Goal: Information Seeking & Learning: Understand process/instructions

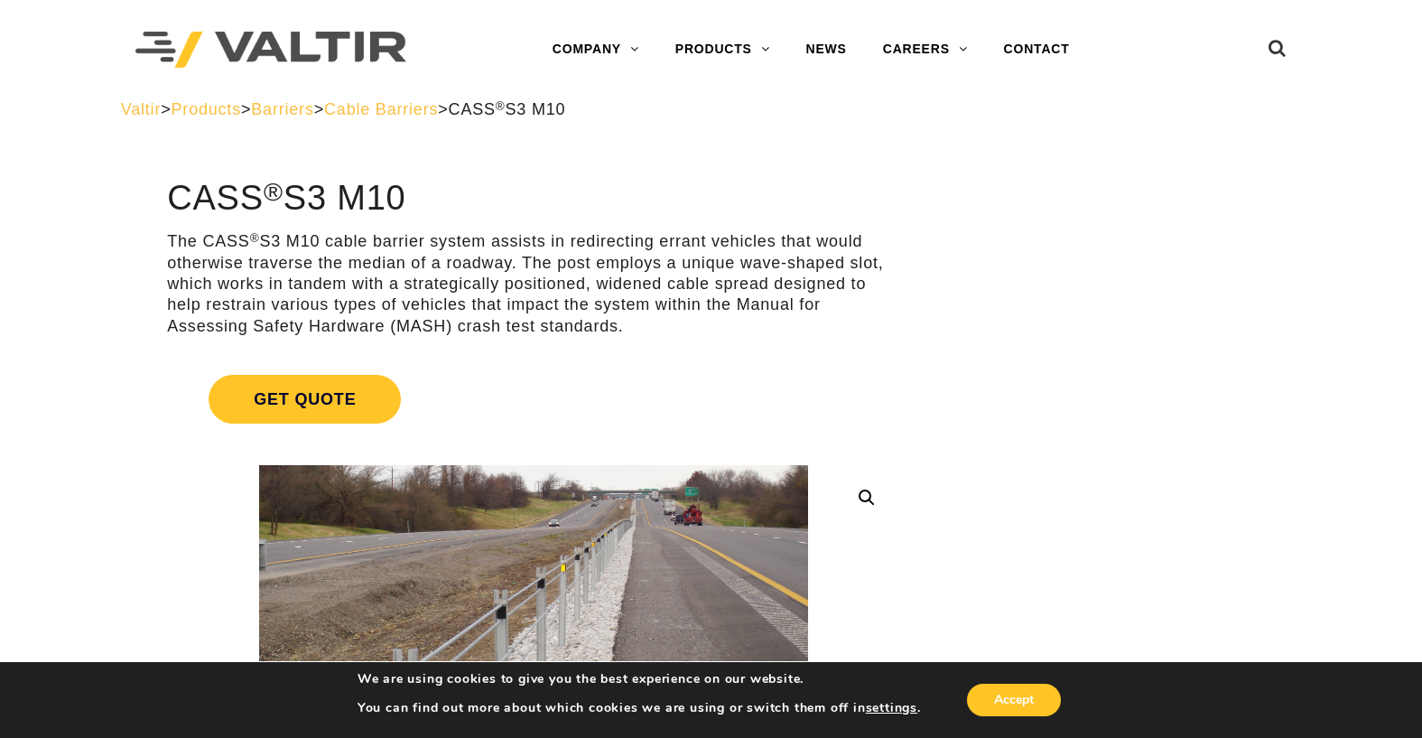
click at [438, 112] on span "Cable Barriers" at bounding box center [381, 109] width 114 height 18
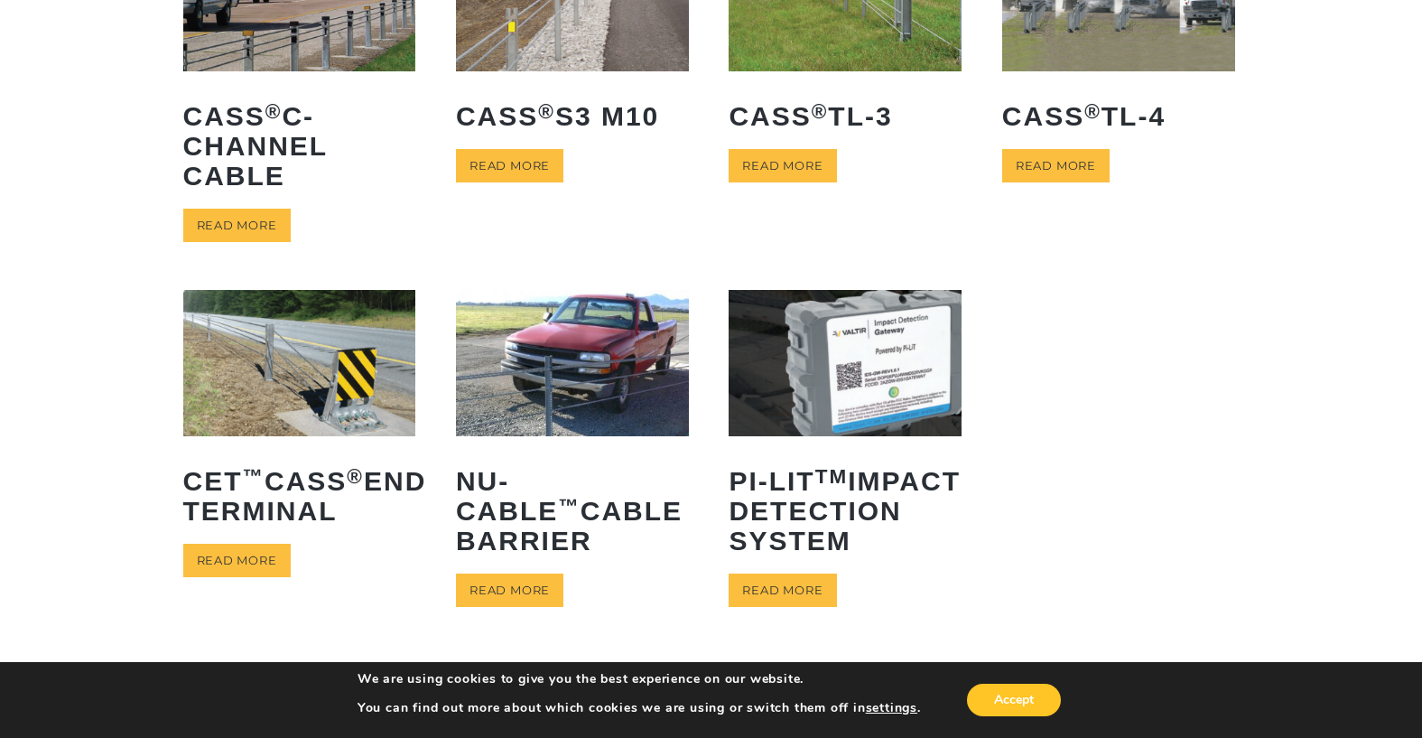
scroll to position [271, 0]
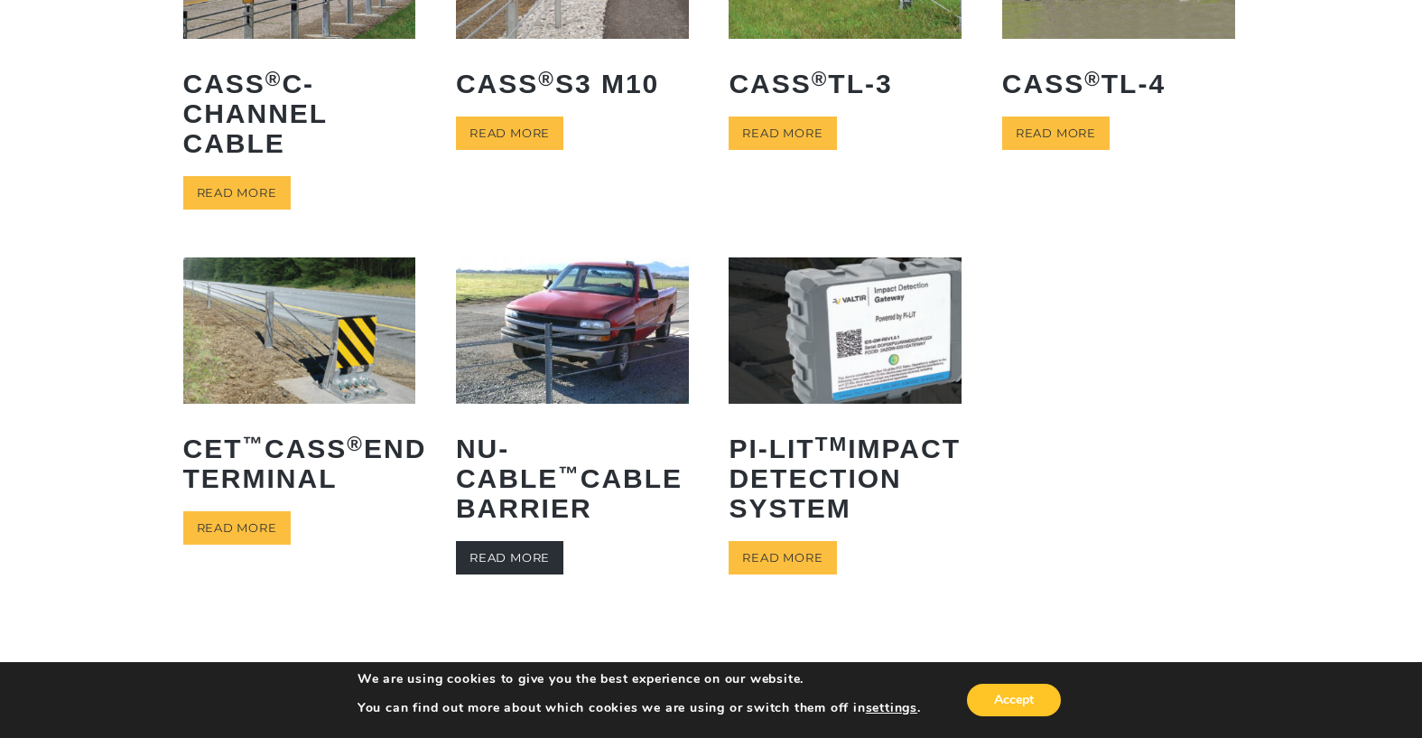
click at [532, 554] on link "Read more" at bounding box center [509, 557] width 107 height 33
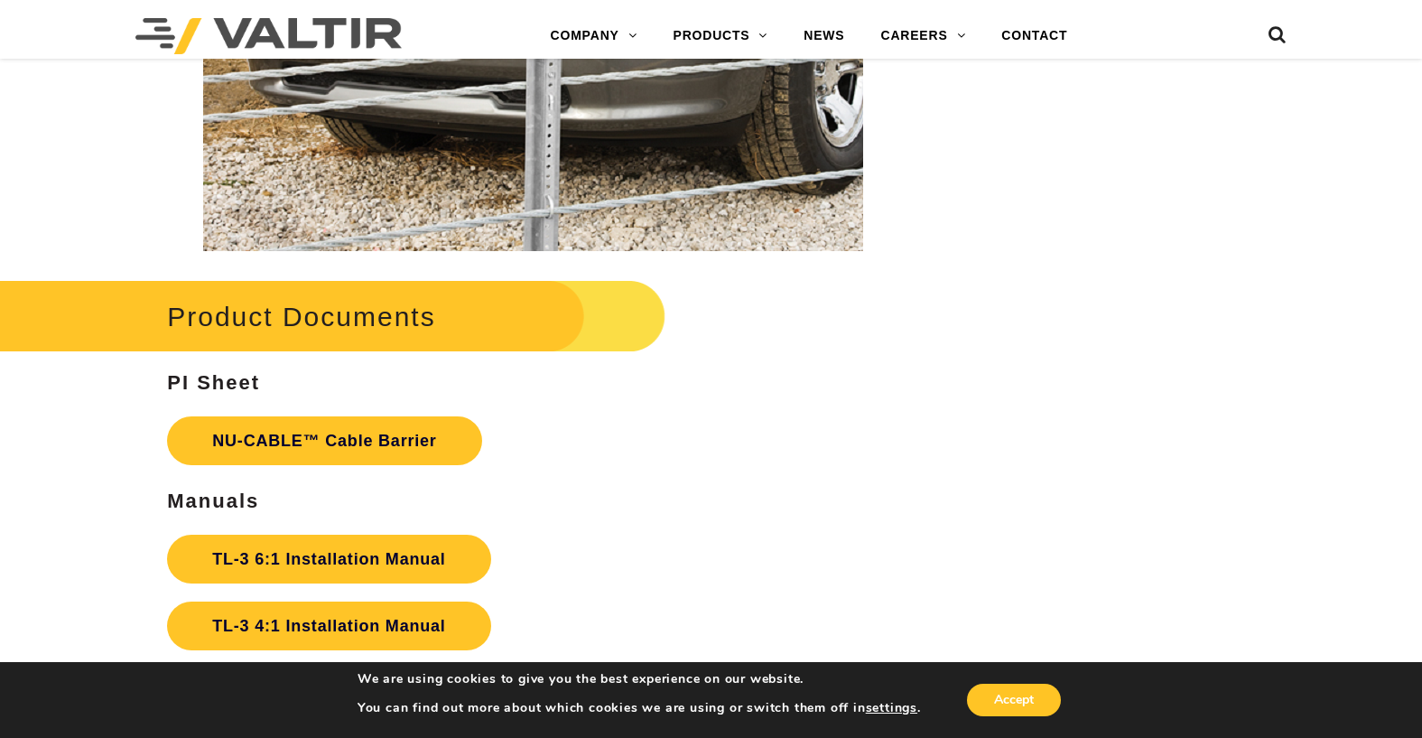
scroll to position [3611, 0]
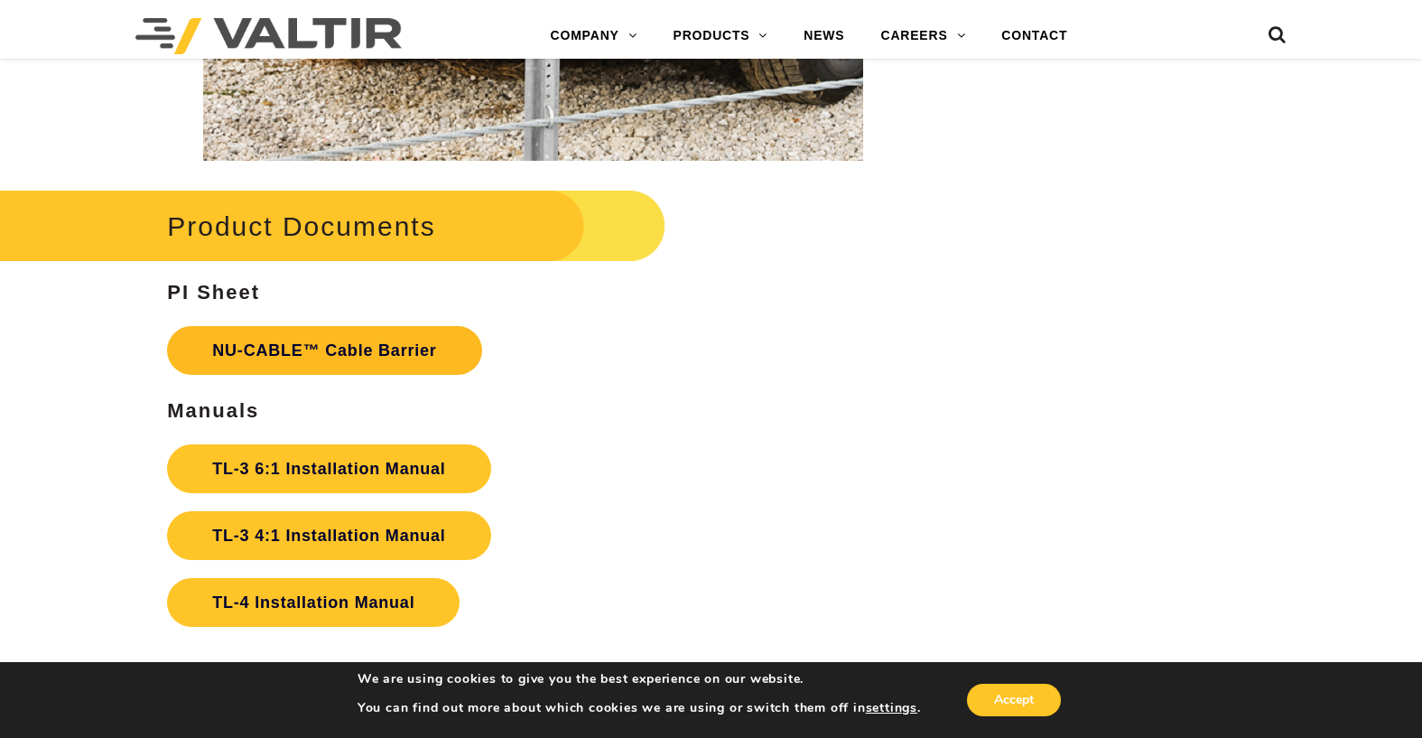
click at [373, 352] on link "NU-CABLE™ Cable Barrier" at bounding box center [324, 350] width 314 height 49
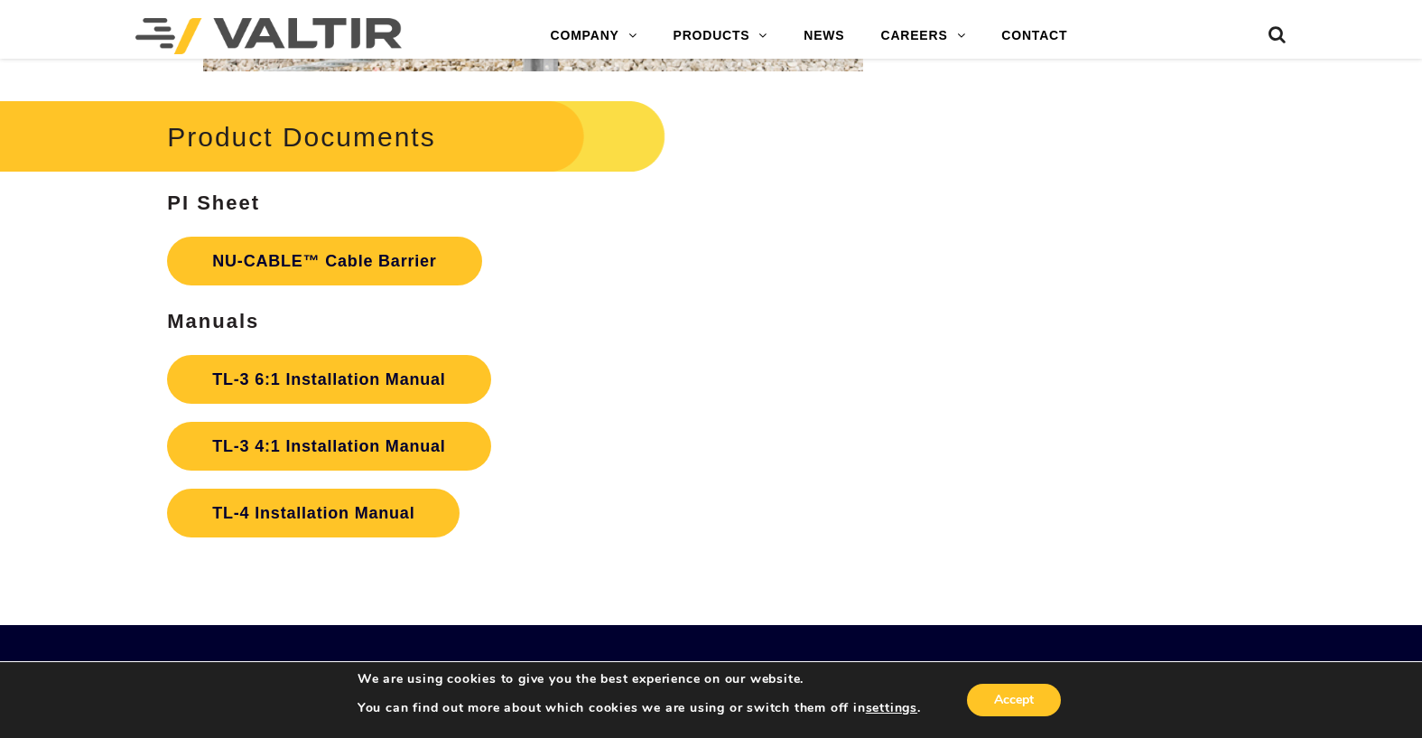
scroll to position [3792, 0]
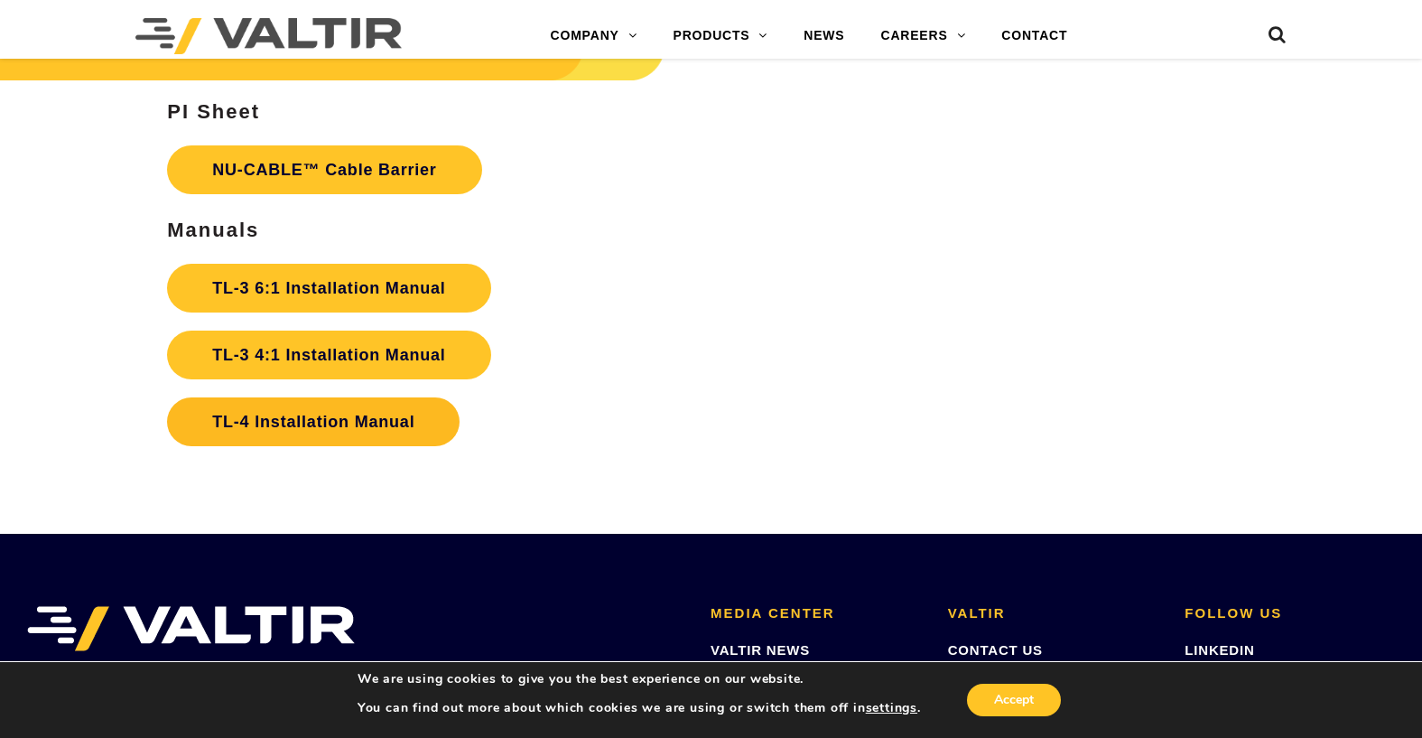
click at [292, 418] on link "TL-4 Installation Manual" at bounding box center [313, 421] width 292 height 49
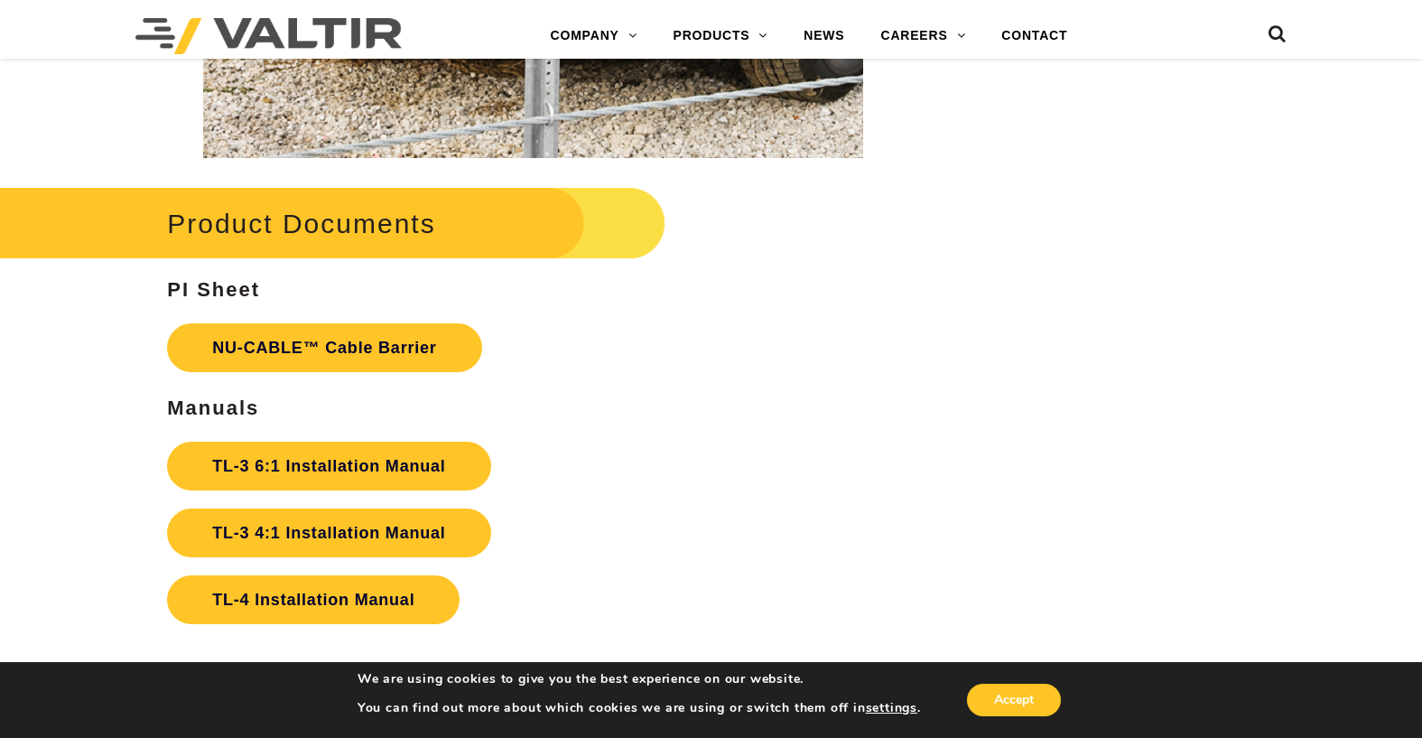
scroll to position [3701, 0]
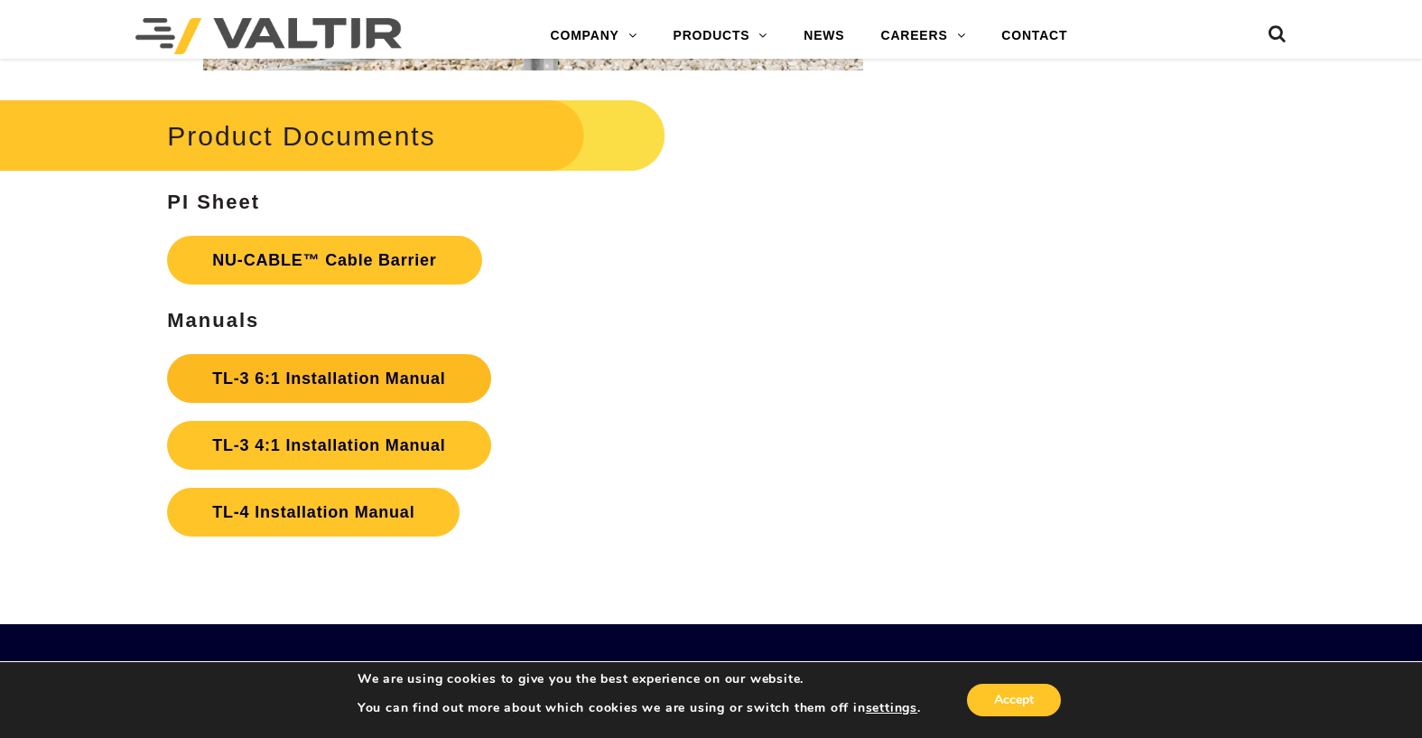
click at [348, 368] on link "TL-3 6:1 Installation Manual" at bounding box center [328, 378] width 323 height 49
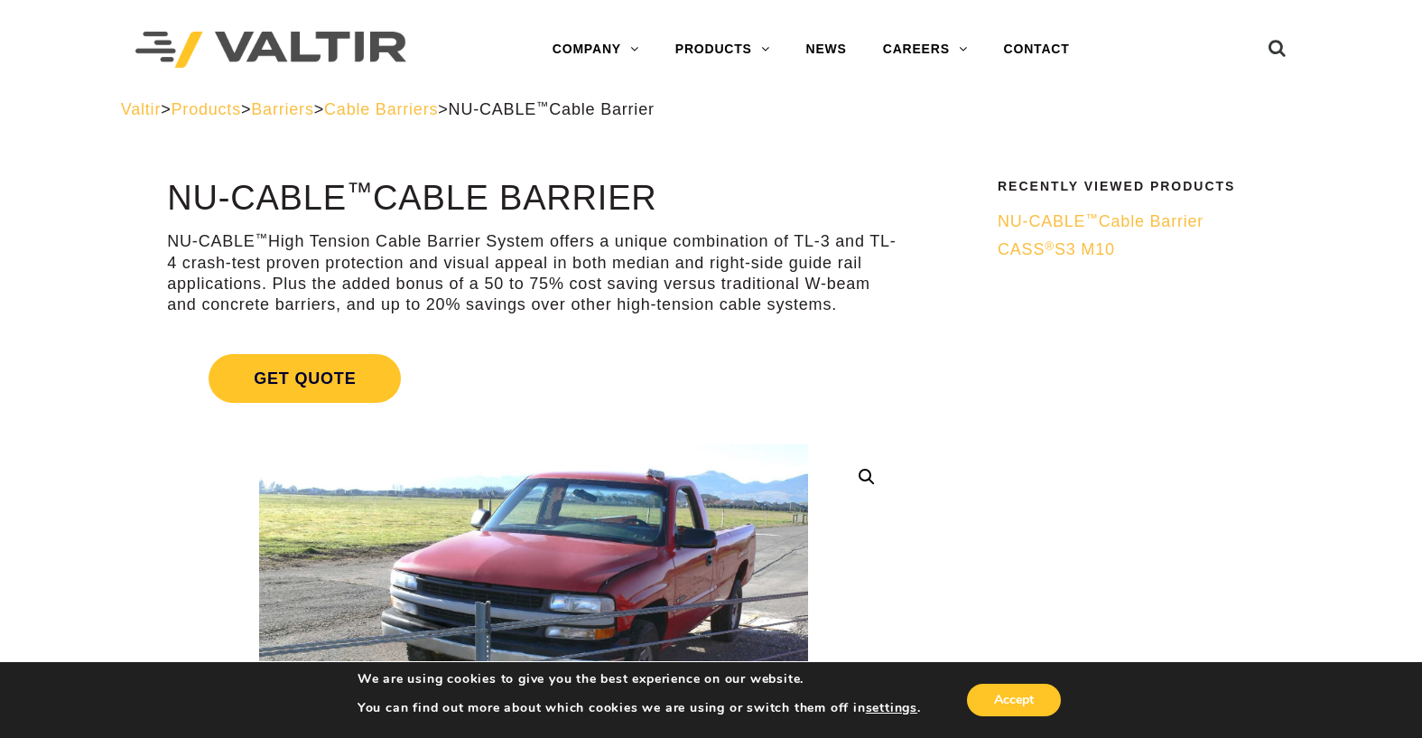
click at [1063, 213] on span "NU-CABLE ™ Cable Barrier" at bounding box center [1101, 221] width 206 height 18
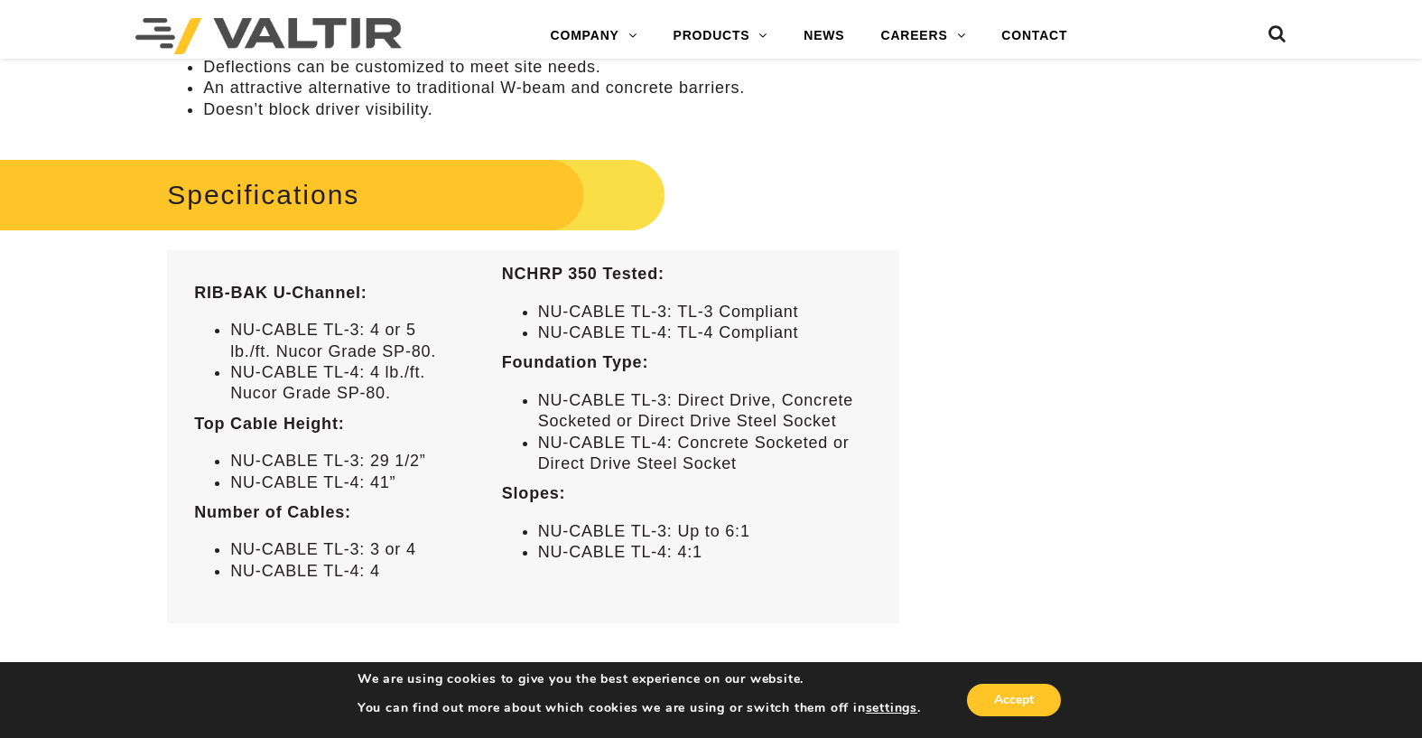
scroll to position [1083, 0]
